Goal: Find specific page/section: Find specific page/section

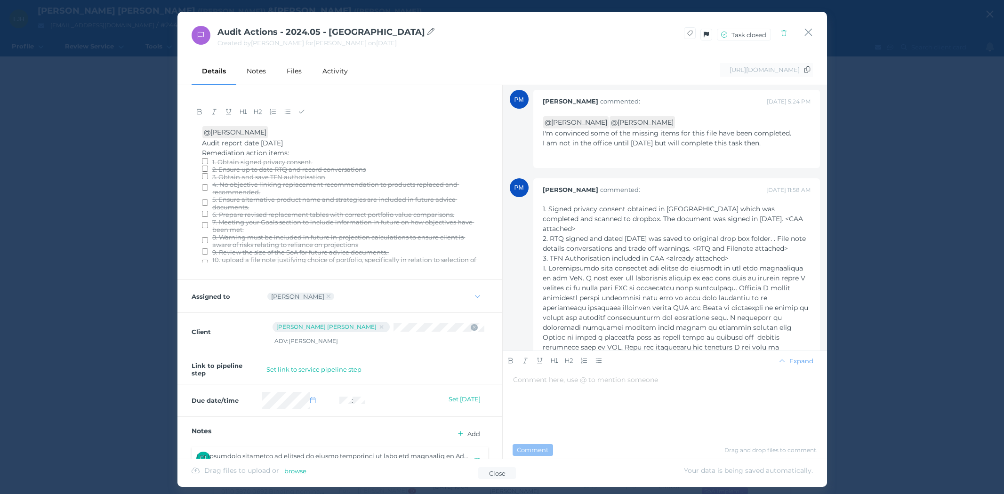
select select "50"
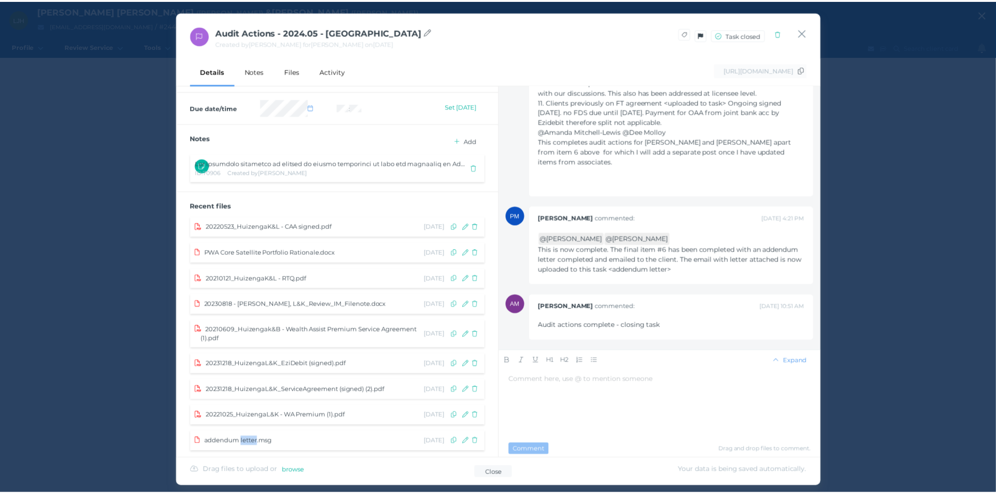
scroll to position [309, 0]
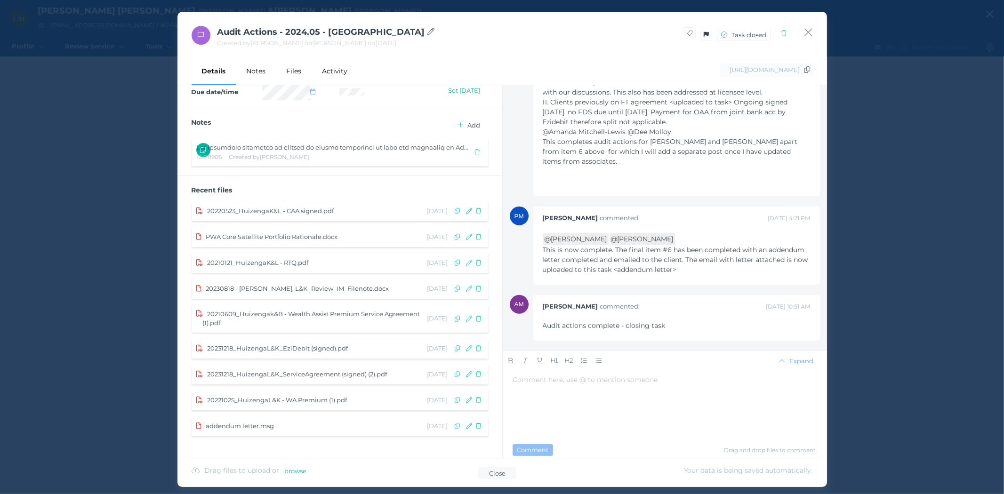
click at [266, 285] on span "20230818 - [PERSON_NAME], L&K_Review_IM_Filenote.docx" at bounding box center [297, 289] width 183 height 8
click at [803, 30] on div "Audit Actions - 2024.05 - [PERSON_NAME] Created by [PERSON_NAME] for [PERSON_NA…" at bounding box center [502, 35] width 650 height 46
click at [808, 29] on icon "button" at bounding box center [808, 32] width 9 height 12
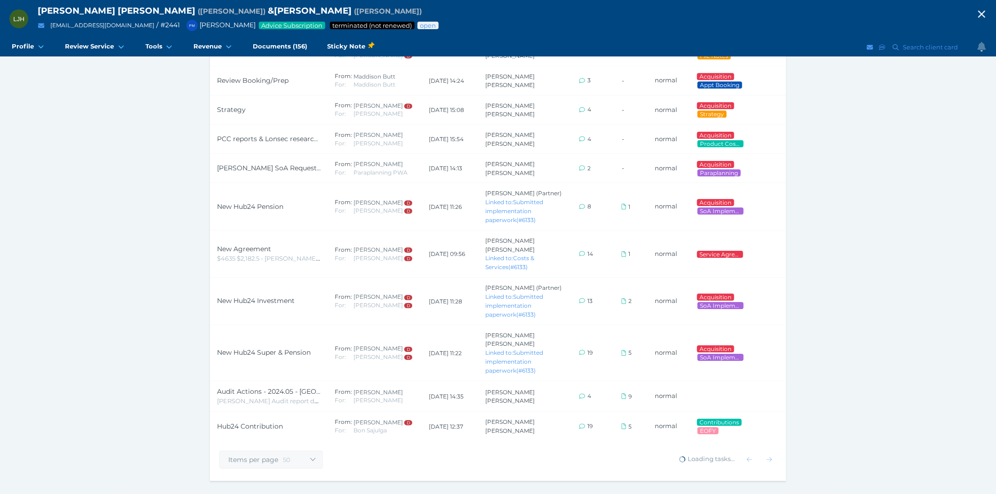
scroll to position [949, 0]
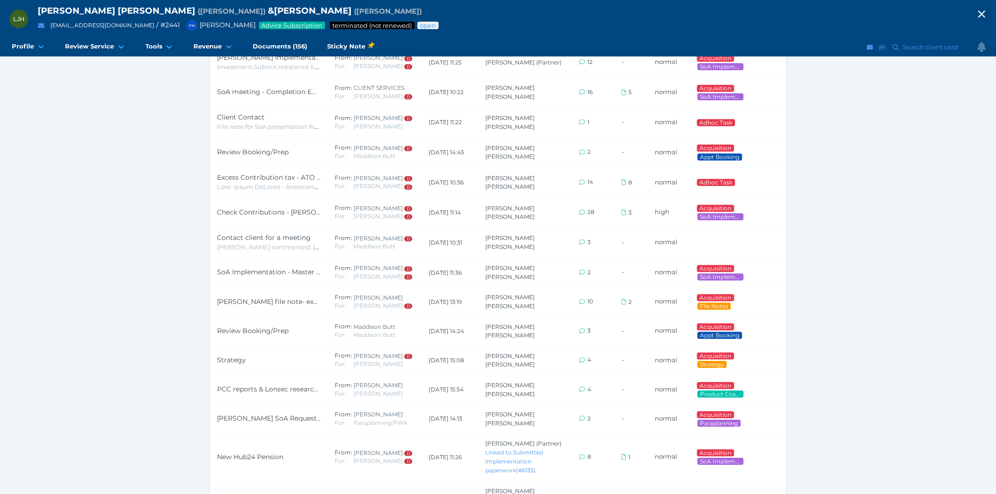
click at [987, 10] on icon "button" at bounding box center [981, 14] width 11 height 14
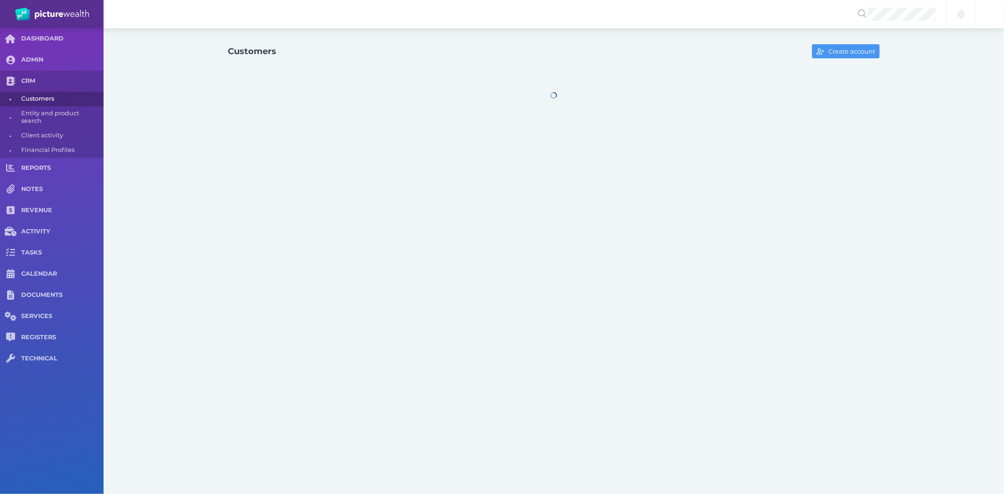
select select "25"
